Goal: Task Accomplishment & Management: Use online tool/utility

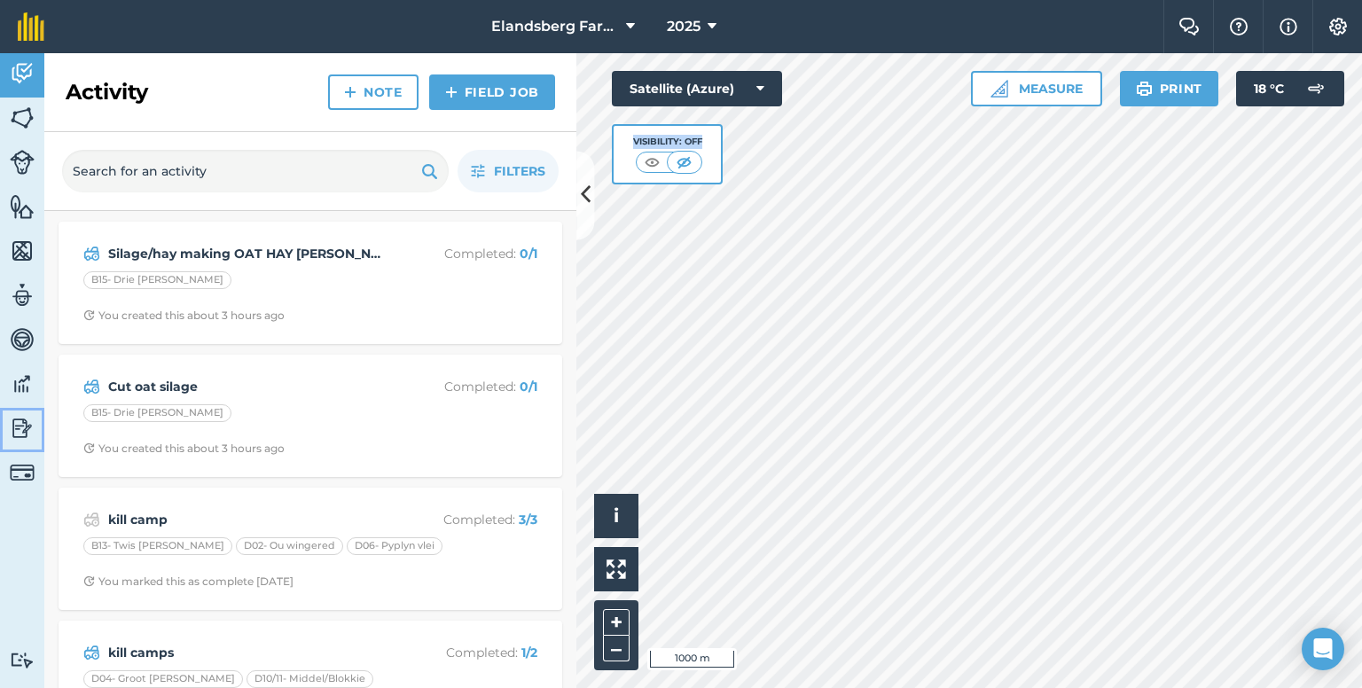
click at [11, 435] on img at bounding box center [22, 428] width 25 height 27
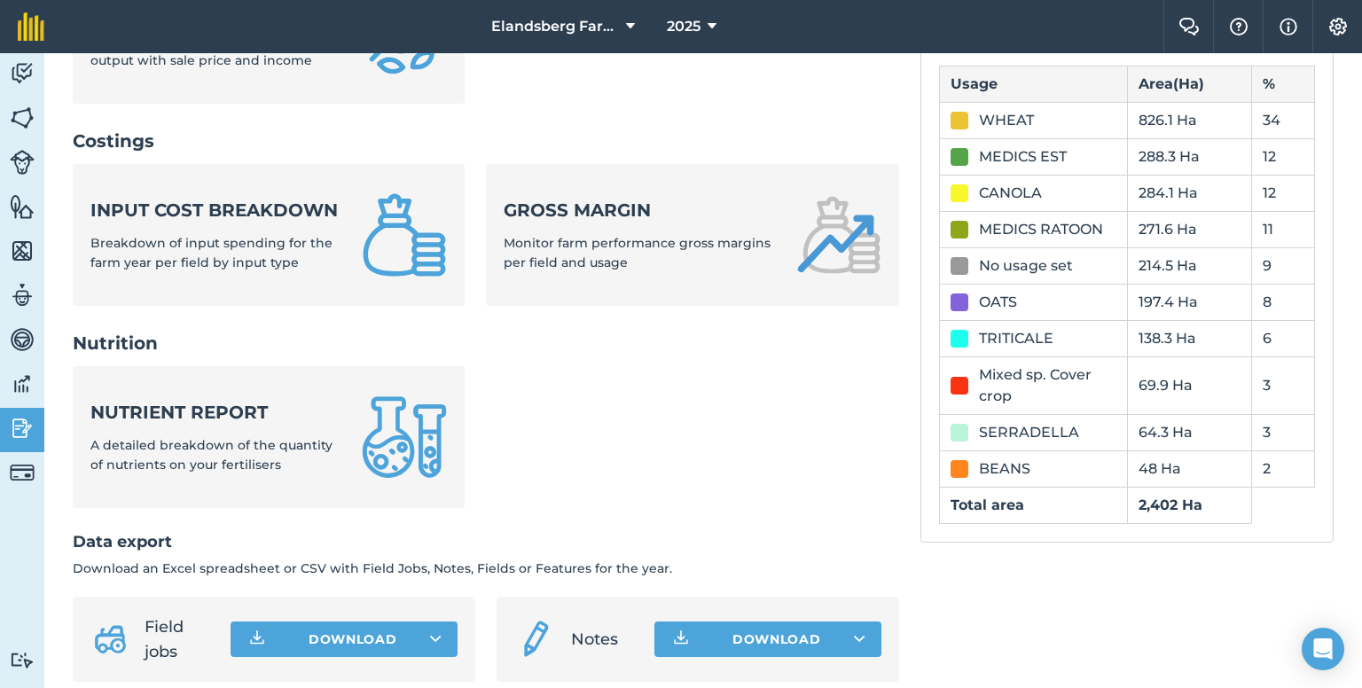
scroll to position [621, 0]
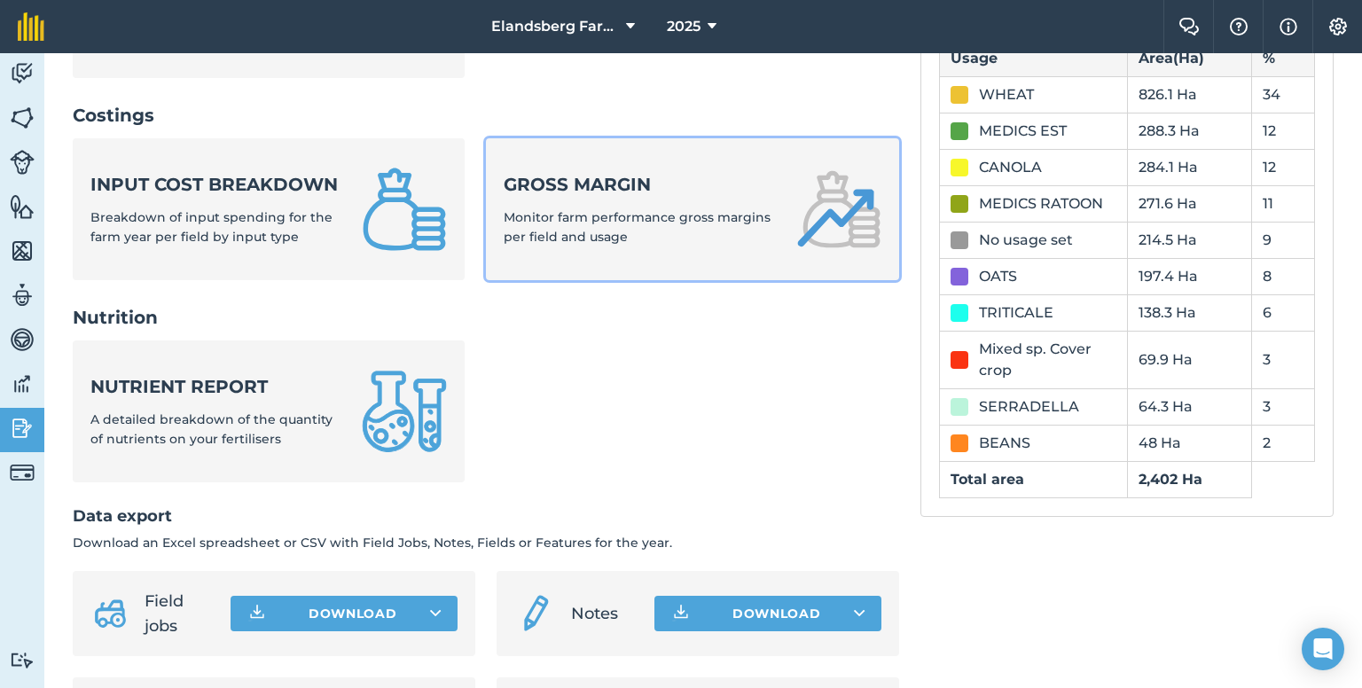
click at [589, 210] on span "Monitor farm performance gross margins per field and usage" at bounding box center [637, 226] width 267 height 35
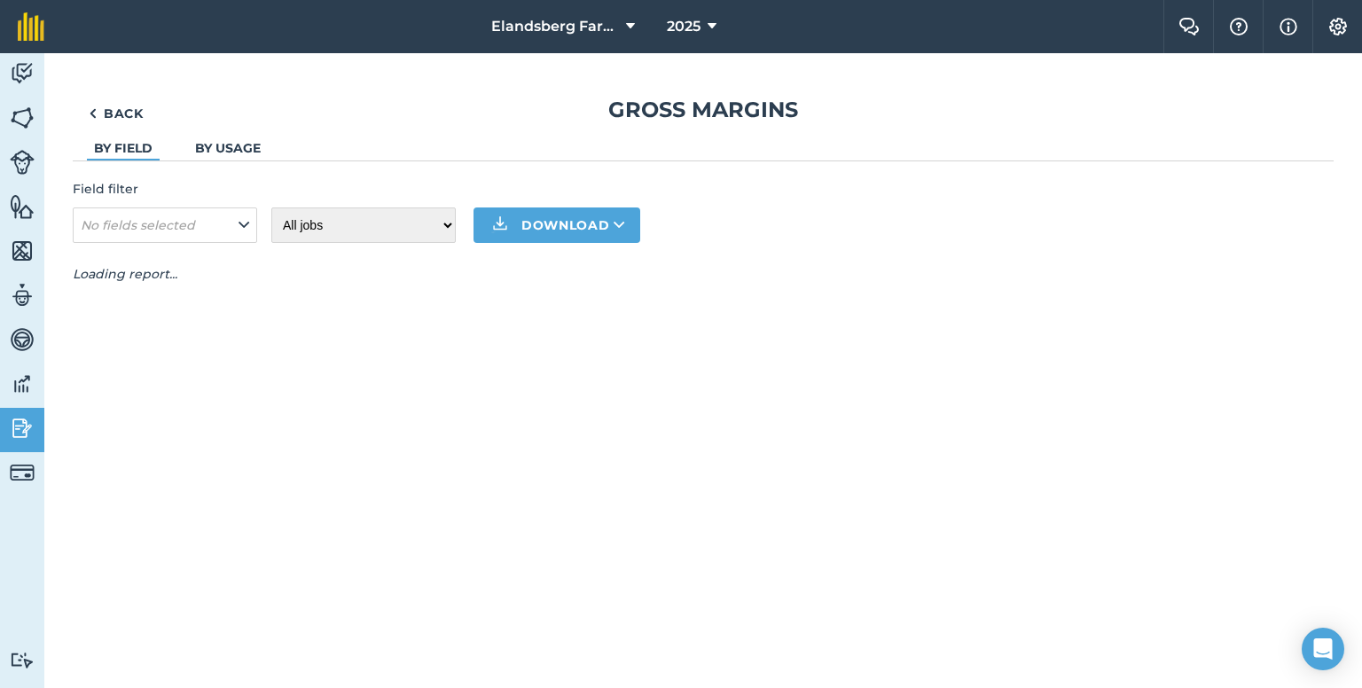
click at [209, 132] on div "Back Gross margins By field By usage Field filter No fields selected All jobs I…" at bounding box center [703, 190] width 1261 height 188
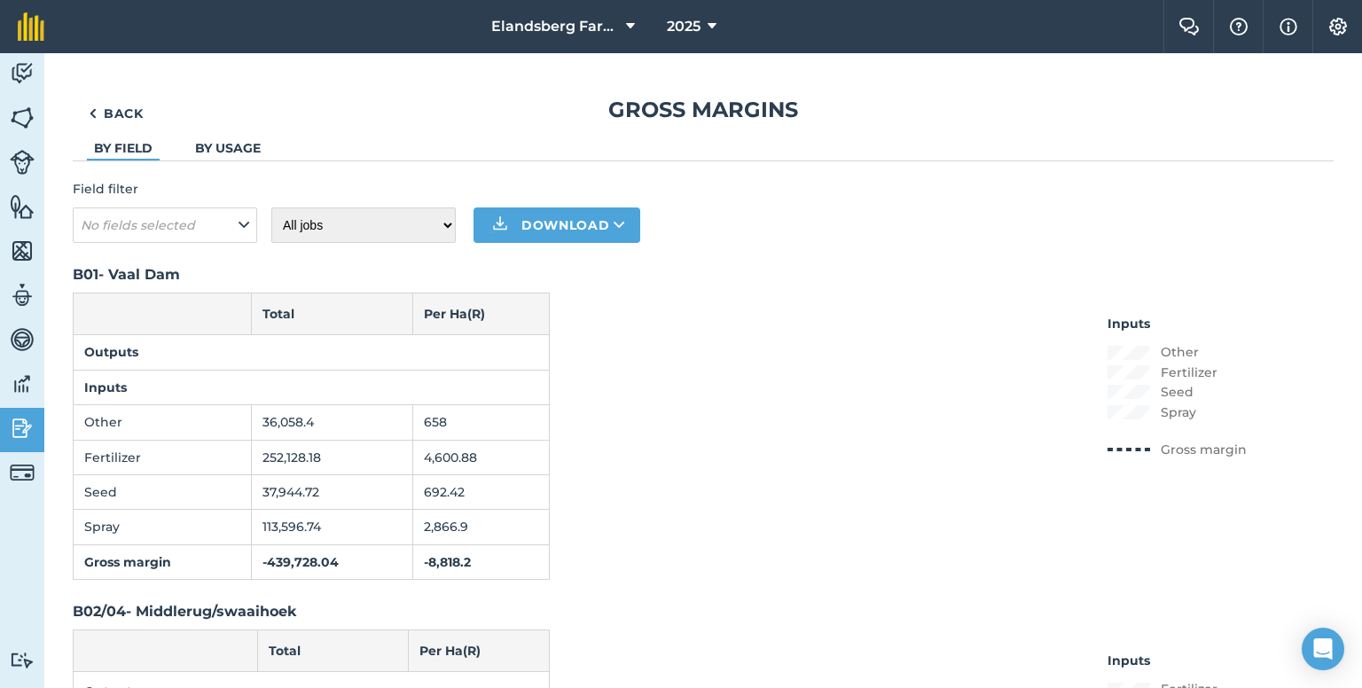
click at [218, 148] on link "By usage" at bounding box center [228, 148] width 66 height 16
click at [234, 145] on link "By usage" at bounding box center [228, 148] width 66 height 16
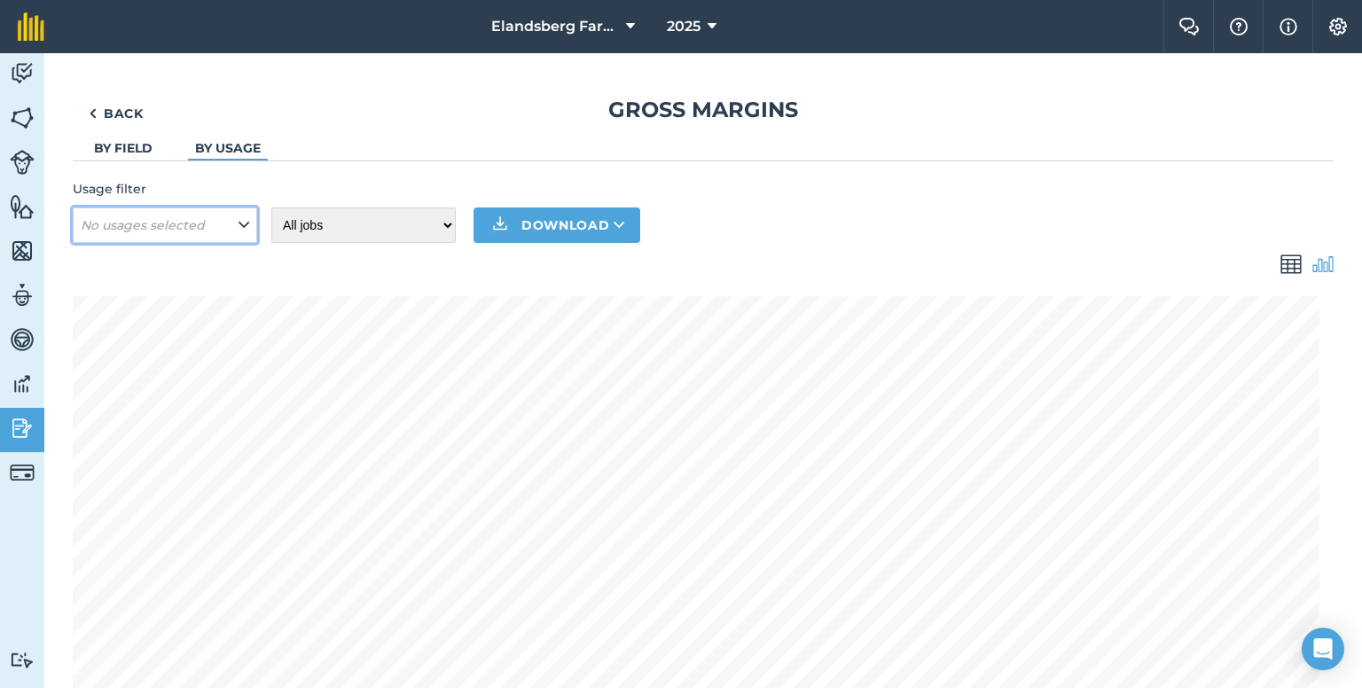
click at [243, 233] on icon at bounding box center [244, 225] width 11 height 20
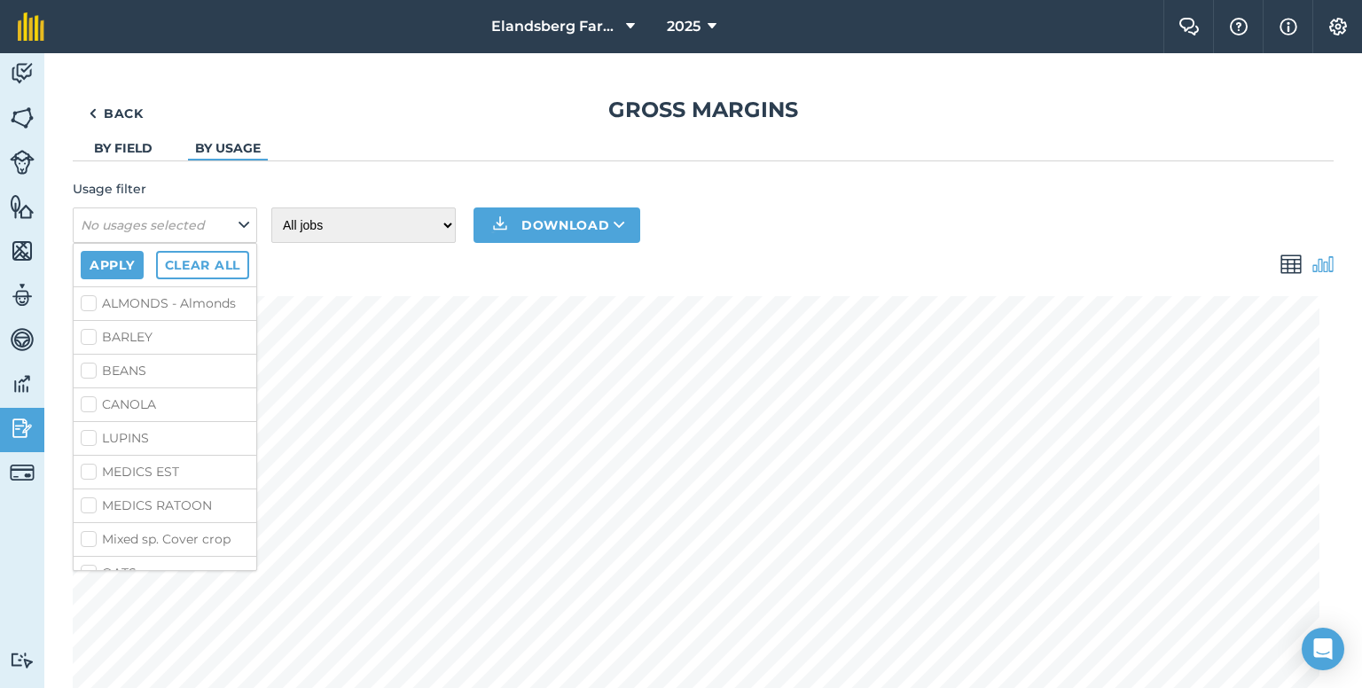
click at [829, 154] on ul "By field By usage" at bounding box center [703, 149] width 1261 height 22
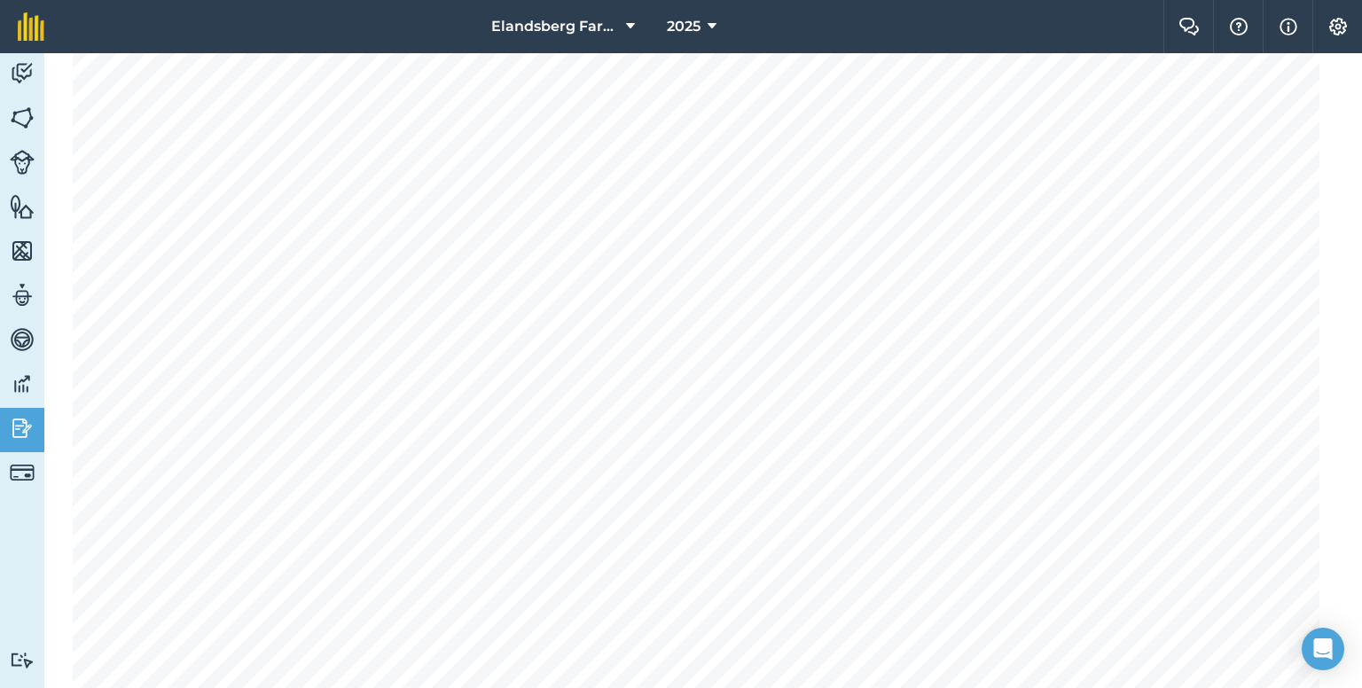
scroll to position [1232, 0]
